Goal: Find specific page/section: Find specific page/section

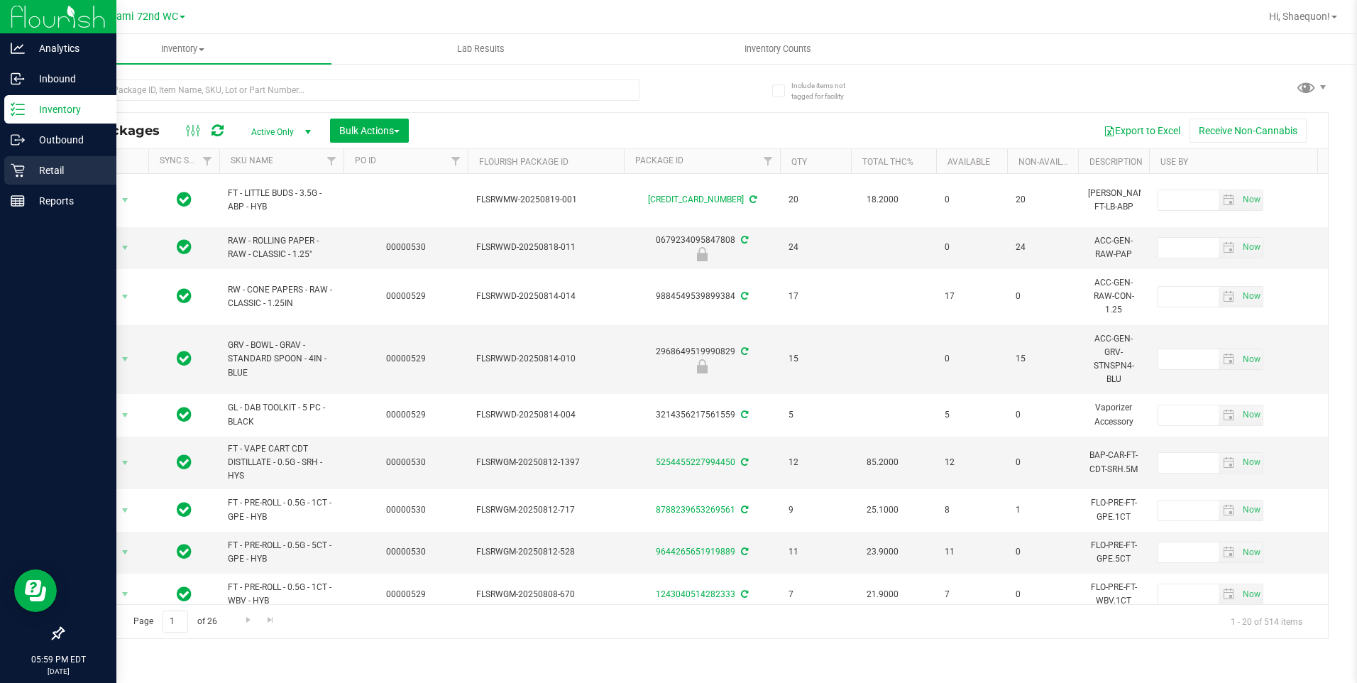
click at [35, 178] on p "Retail" at bounding box center [67, 170] width 85 height 17
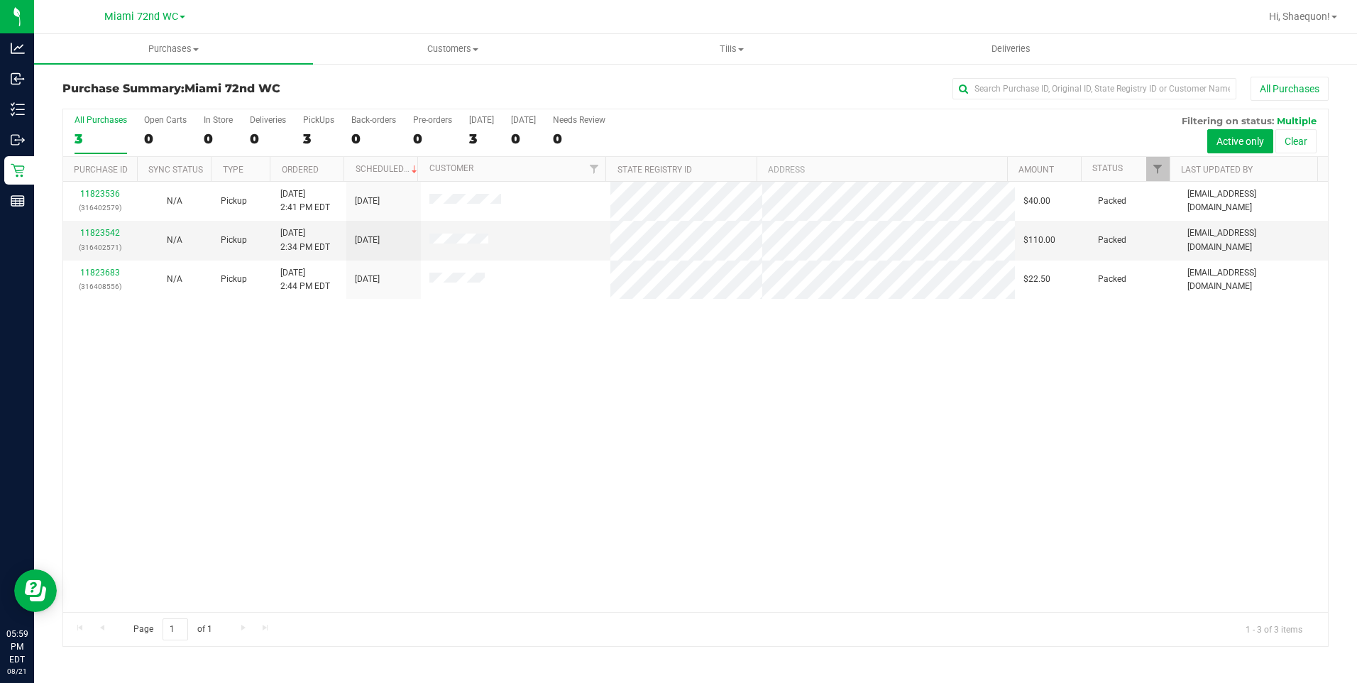
click at [720, 549] on div "11823536 (316402579) N/A Pickup [DATE] 2:41 PM EDT 8/21/2025 $40.00 Packed [EMA…" at bounding box center [695, 397] width 1265 height 430
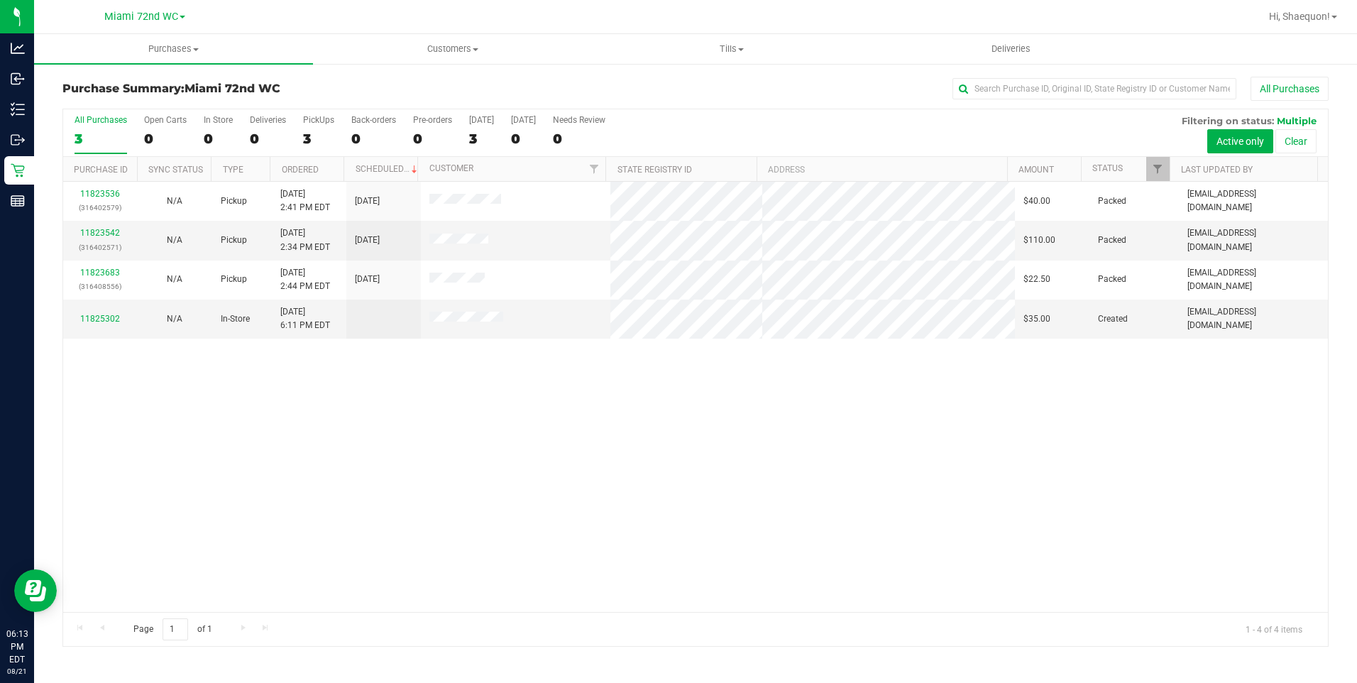
click at [623, 474] on div "11823536 (316402579) N/A Pickup [DATE] 2:41 PM EDT 8/21/2025 $40.00 Packed [EMA…" at bounding box center [695, 397] width 1265 height 430
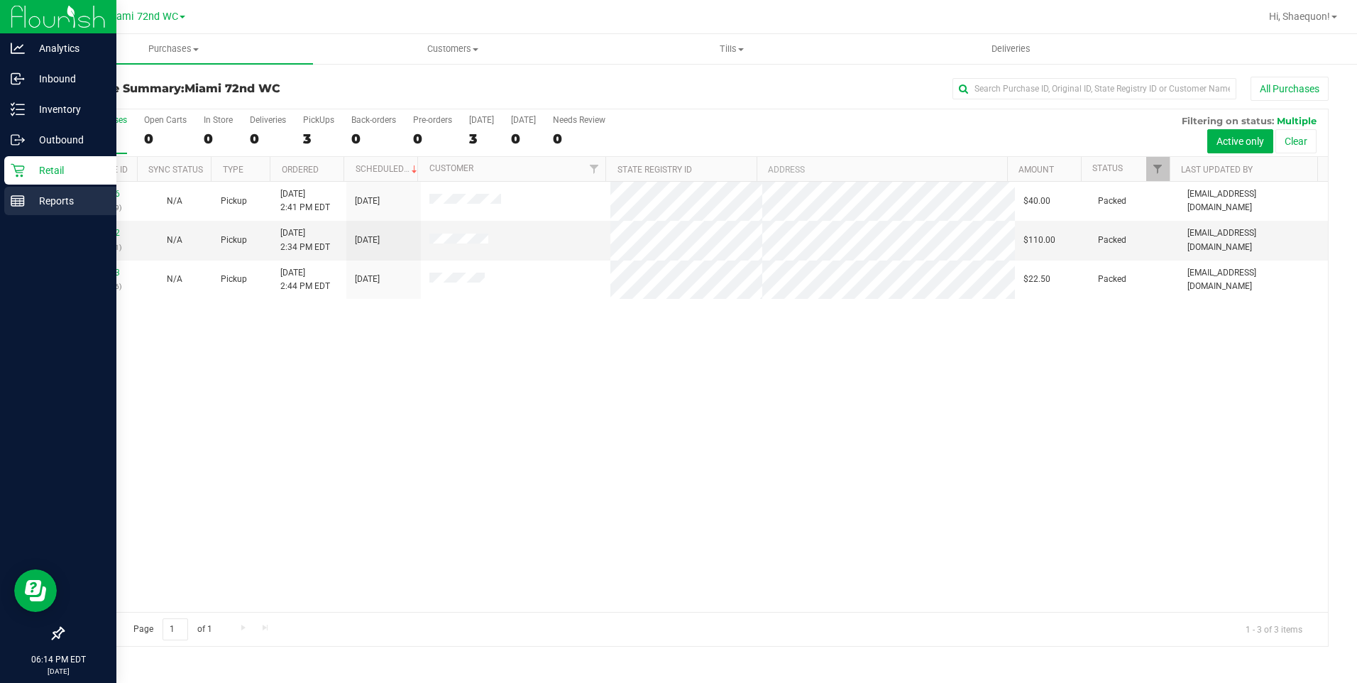
click at [54, 199] on p "Reports" at bounding box center [67, 200] width 85 height 17
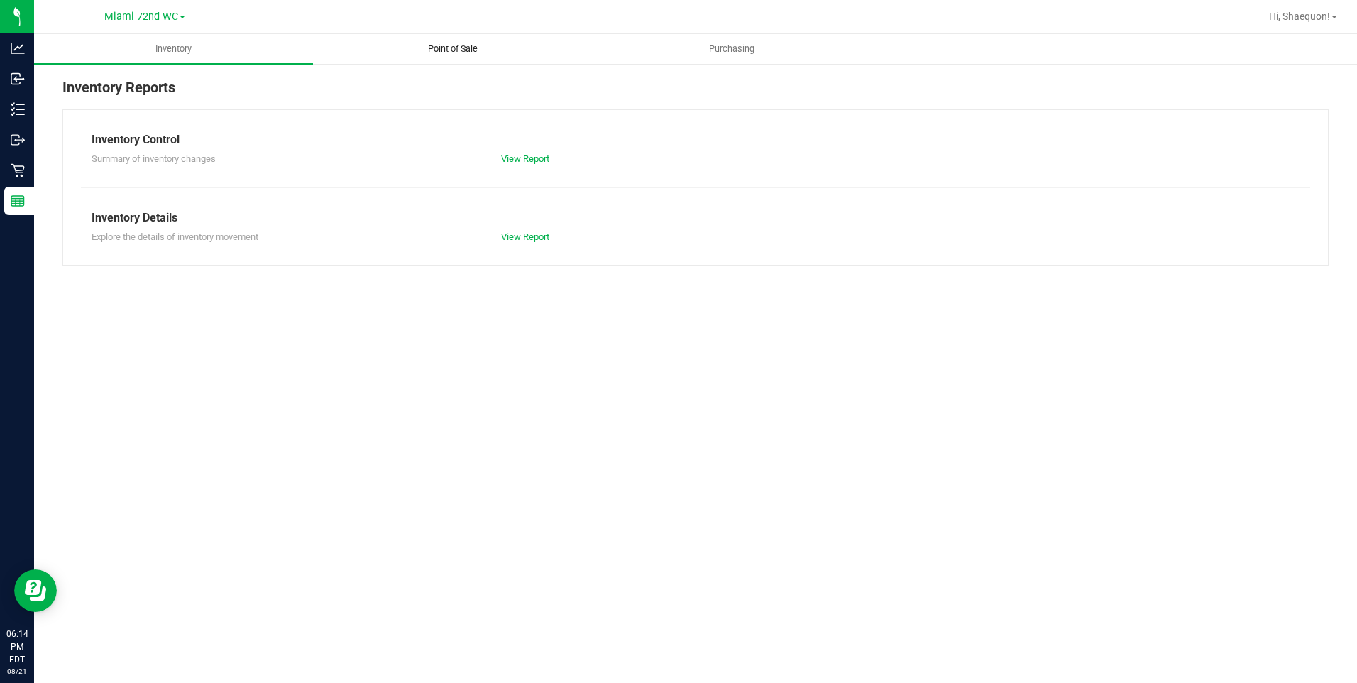
click at [461, 45] on span "Point of Sale" at bounding box center [453, 49] width 88 height 13
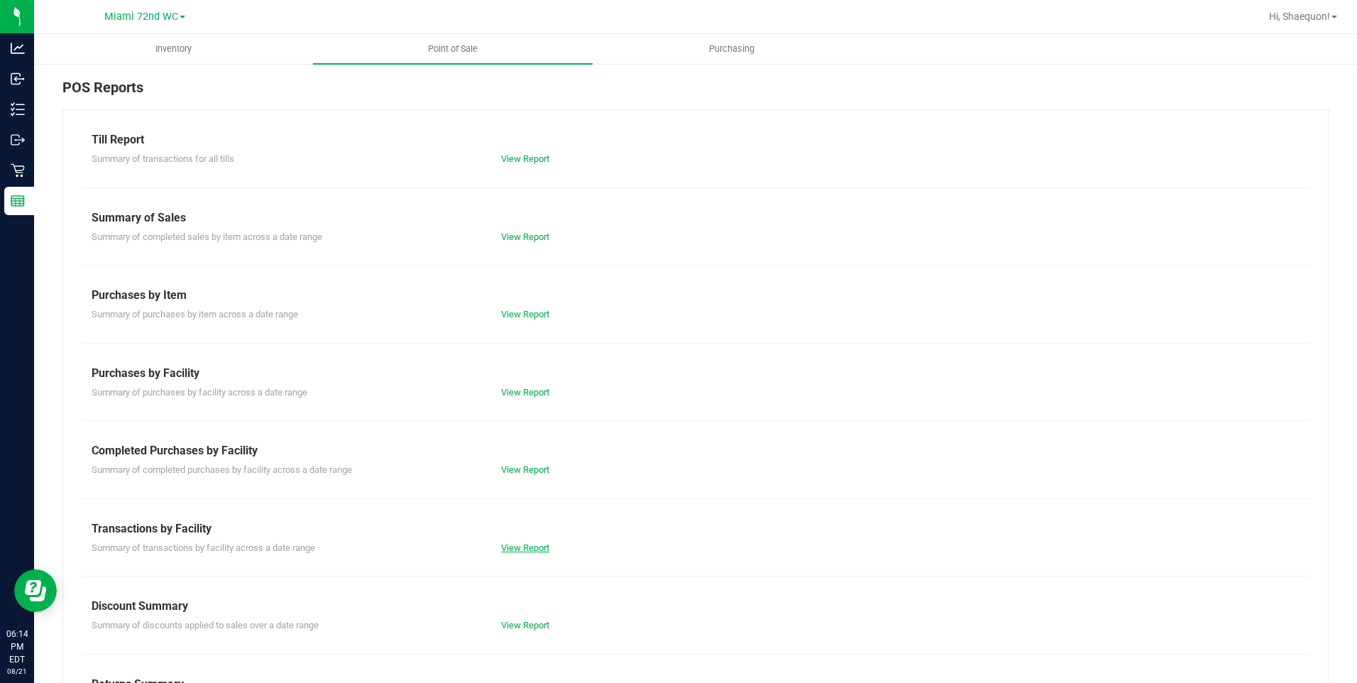
click at [536, 547] on link "View Report" at bounding box center [525, 547] width 48 height 11
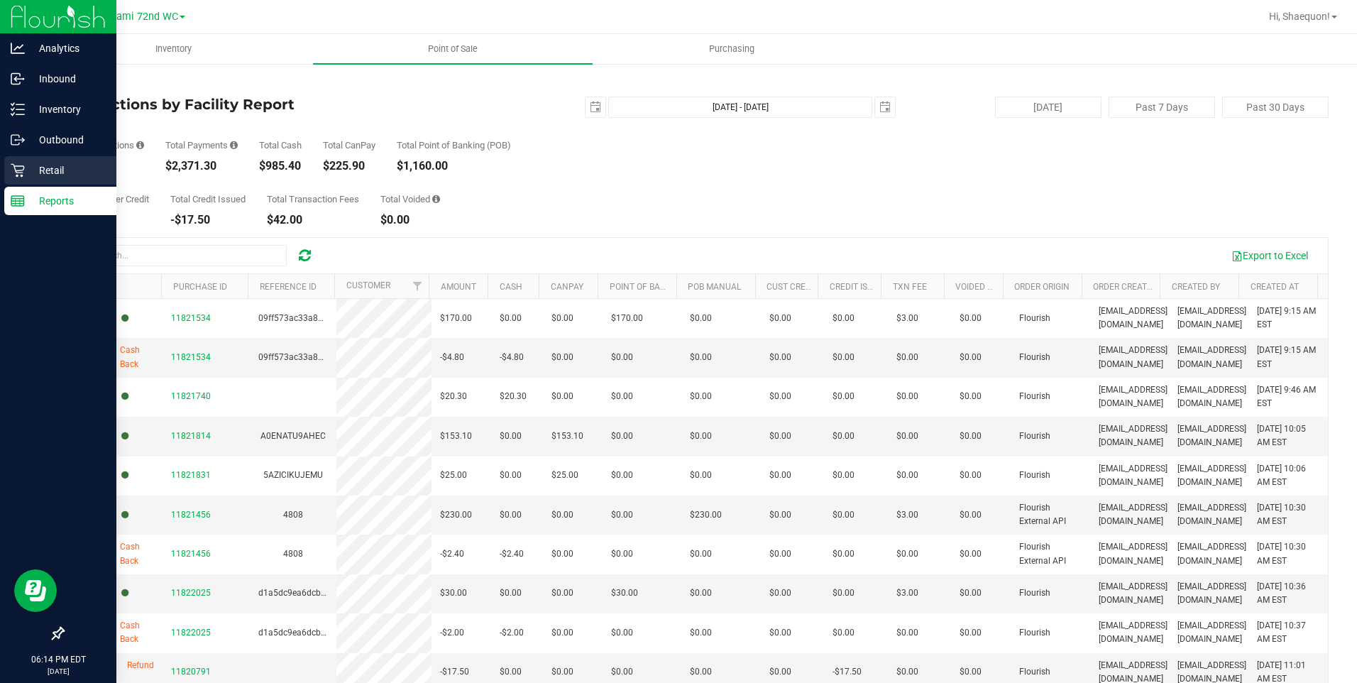
click at [28, 170] on p "Retail" at bounding box center [67, 170] width 85 height 17
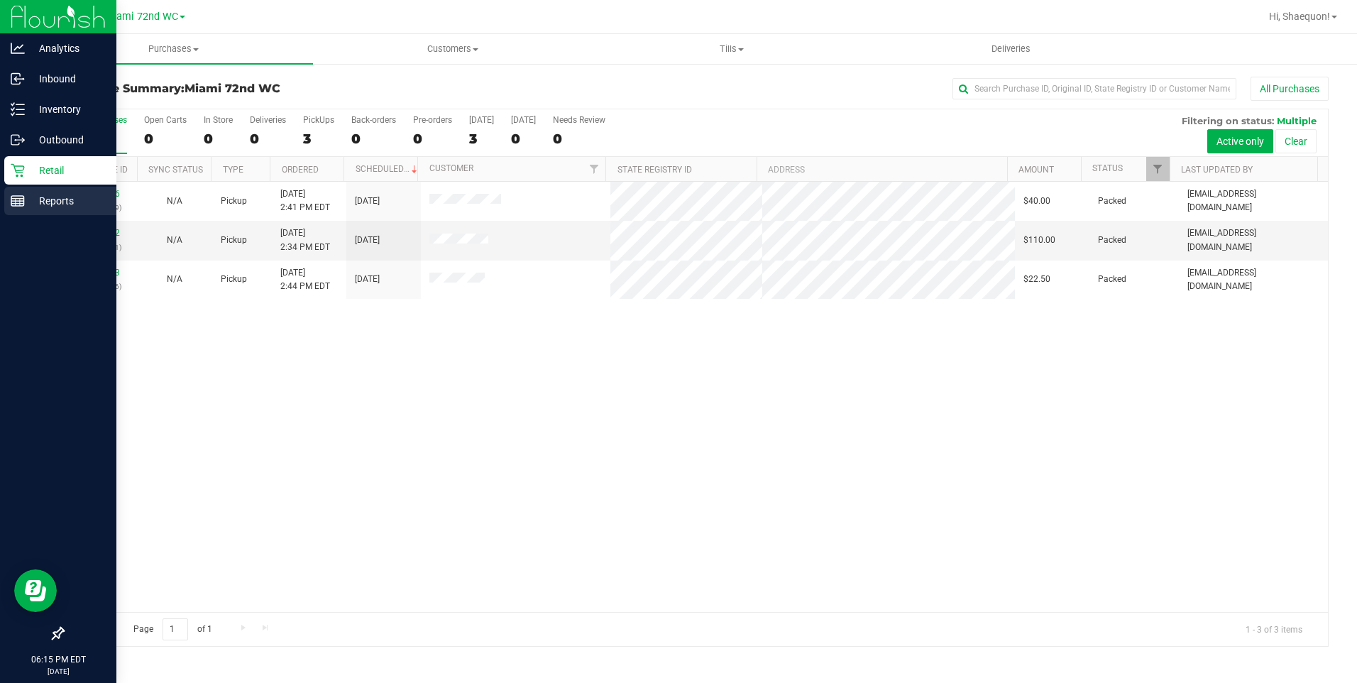
click at [33, 188] on div "Reports" at bounding box center [60, 201] width 112 height 28
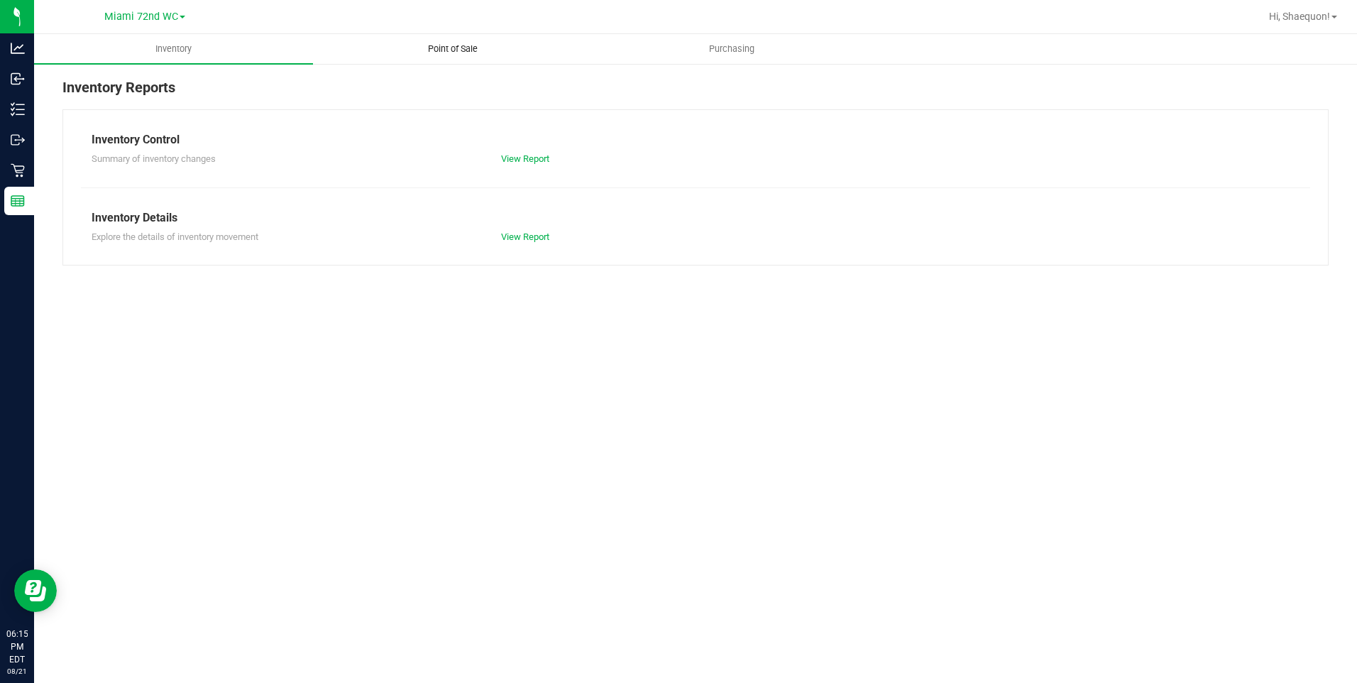
click at [468, 48] on span "Point of Sale" at bounding box center [453, 49] width 88 height 13
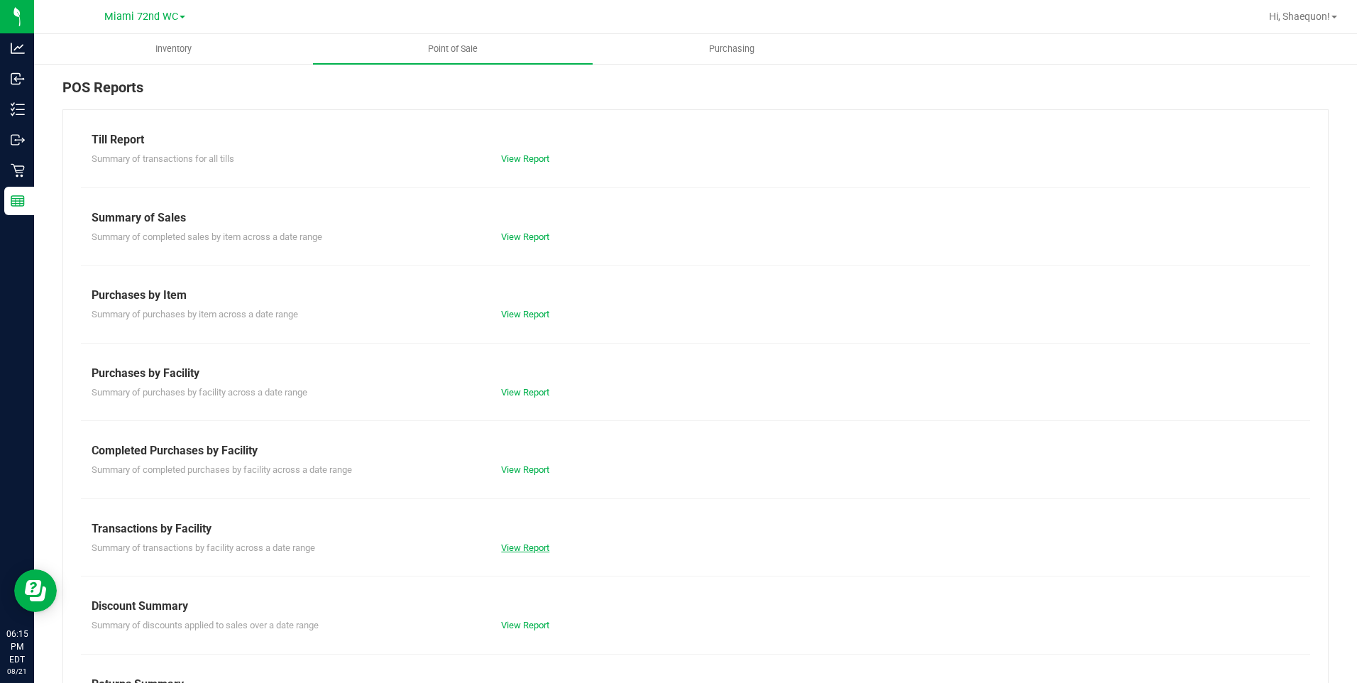
click at [532, 547] on link "View Report" at bounding box center [525, 547] width 48 height 11
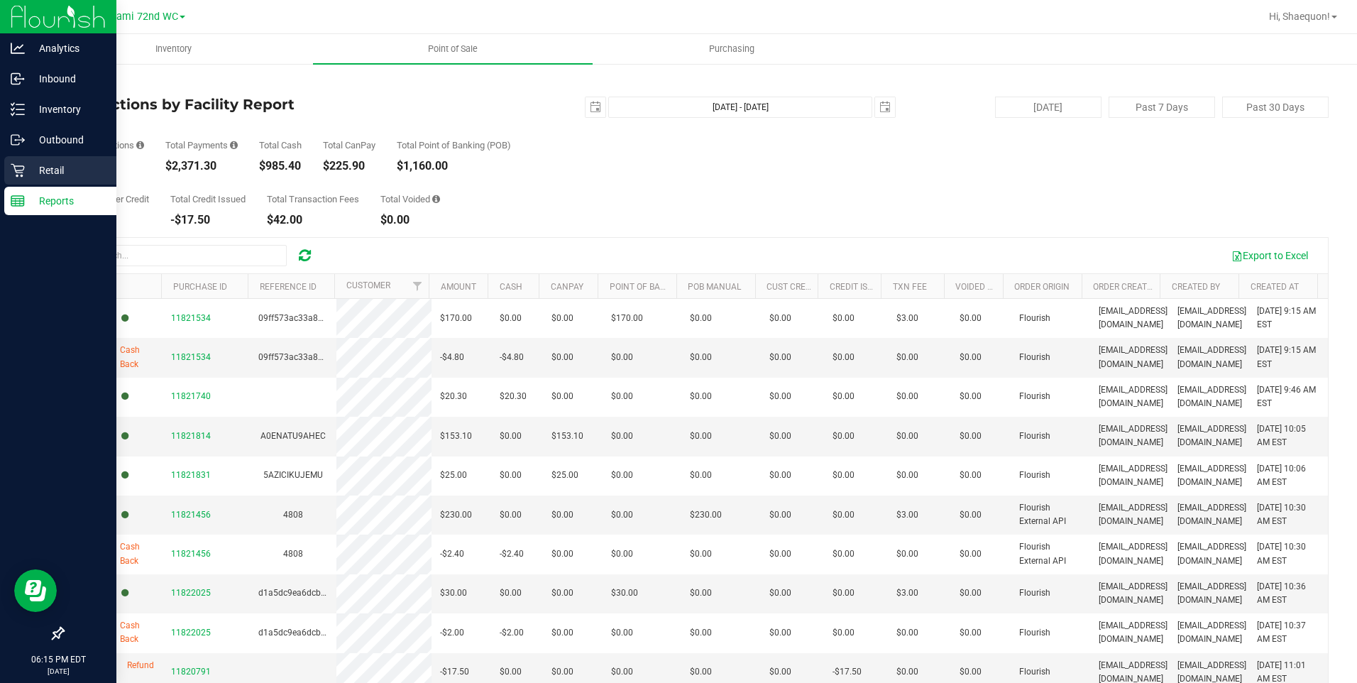
click at [23, 170] on icon at bounding box center [17, 170] width 13 height 13
